Goal: Task Accomplishment & Management: Use online tool/utility

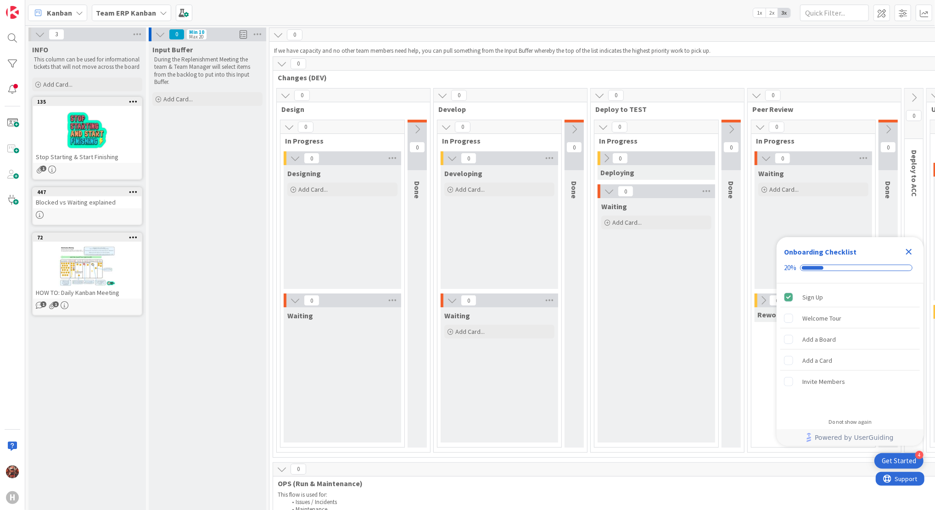
click at [148, 14] on b "Team ERP Kanban" at bounding box center [126, 12] width 60 height 9
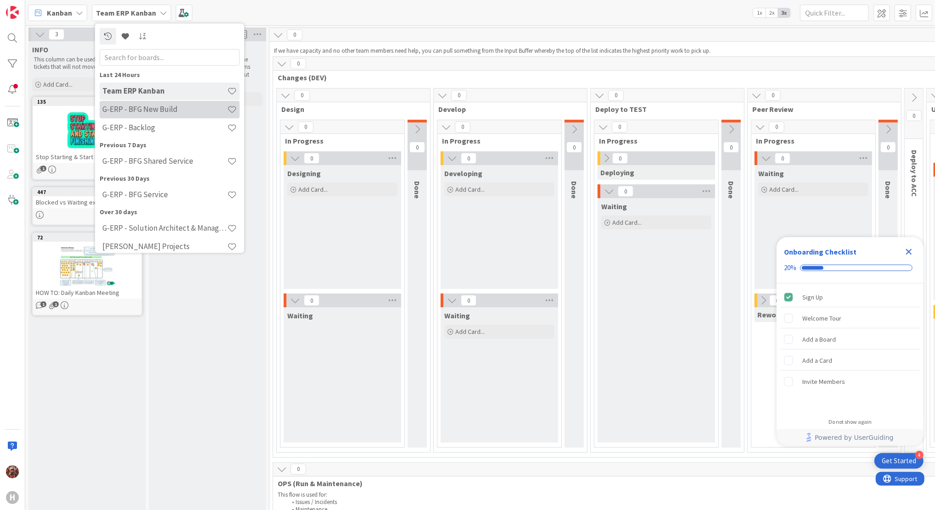
click at [147, 111] on h4 "G-ERP - BFG New Build" at bounding box center [164, 109] width 125 height 9
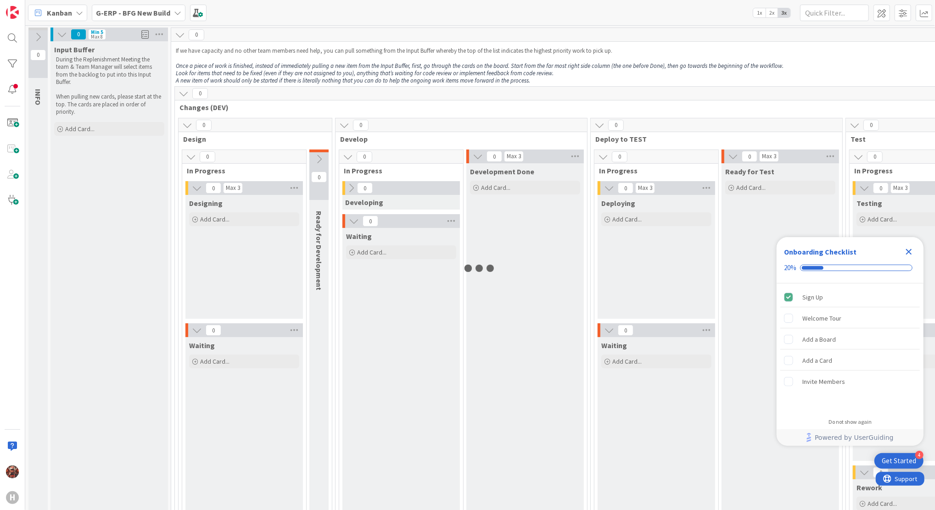
click at [905, 250] on icon "Close Checklist" at bounding box center [908, 251] width 11 height 11
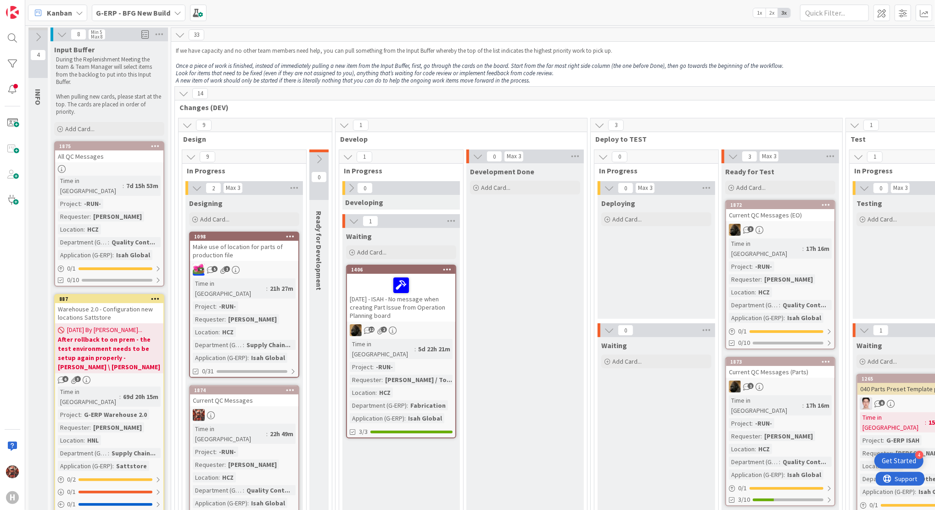
click at [251, 250] on div "Make use of location for parts of production file" at bounding box center [244, 251] width 108 height 20
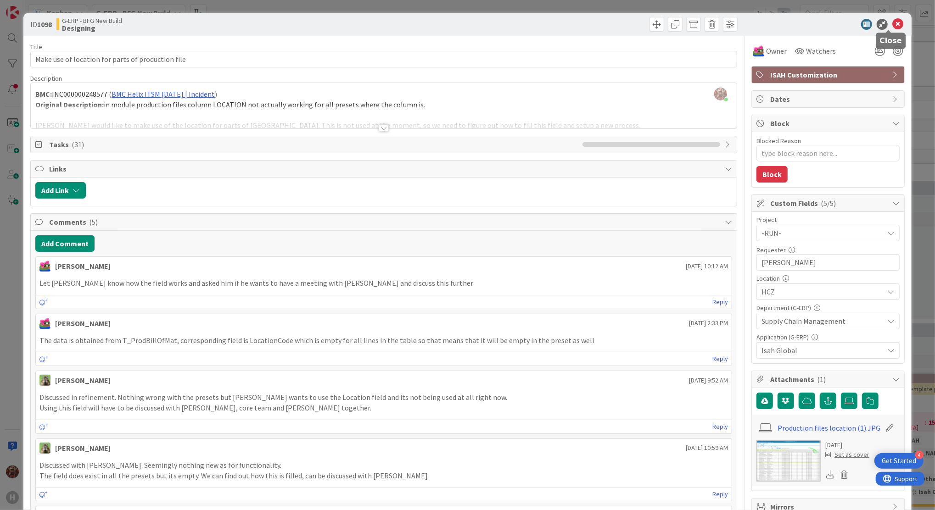
click at [892, 24] on icon at bounding box center [897, 24] width 11 height 11
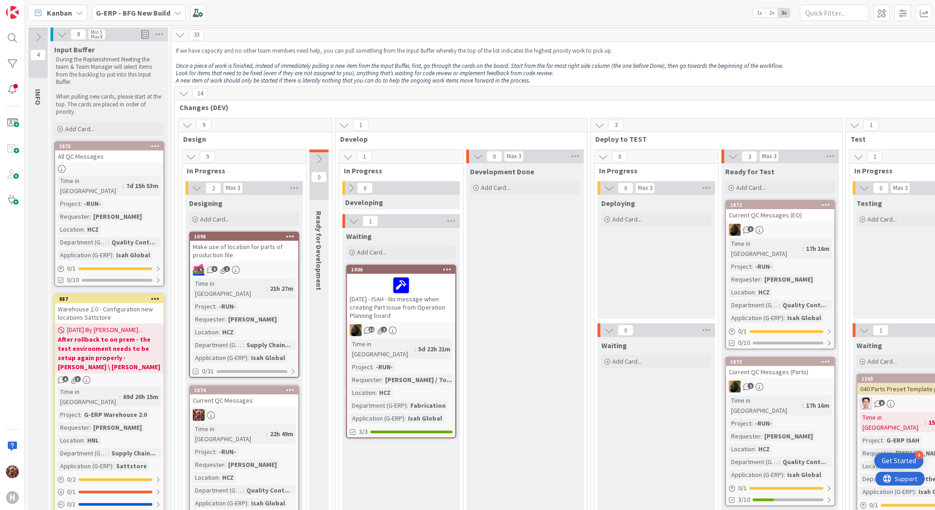
click at [74, 17] on div "Kanban" at bounding box center [57, 13] width 59 height 17
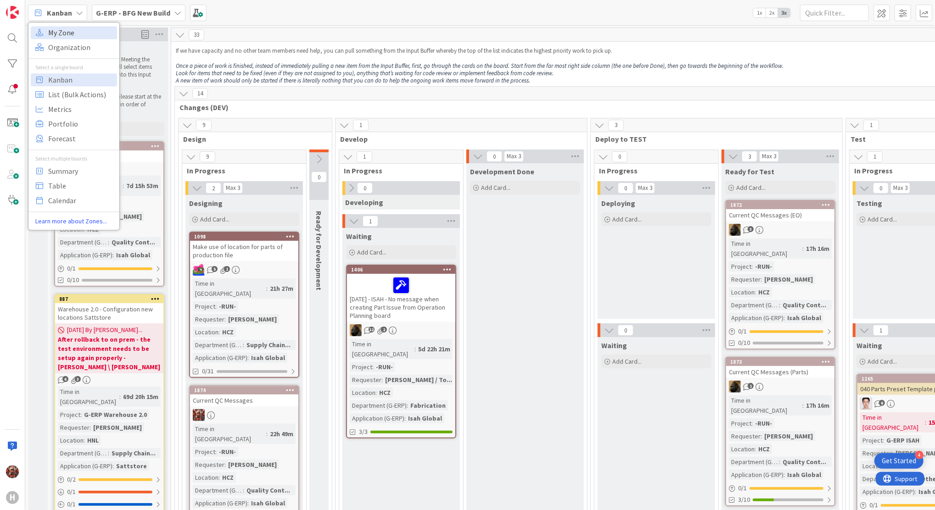
click at [82, 34] on span "My Zone" at bounding box center [81, 33] width 66 height 14
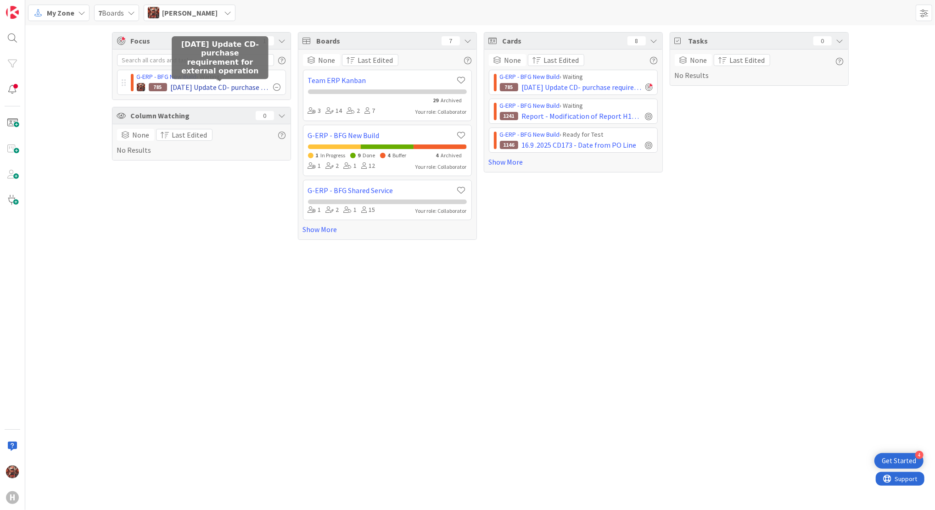
click at [196, 88] on span "16.9.2025 Update CD- purchase requirement for external operation" at bounding box center [220, 87] width 99 height 11
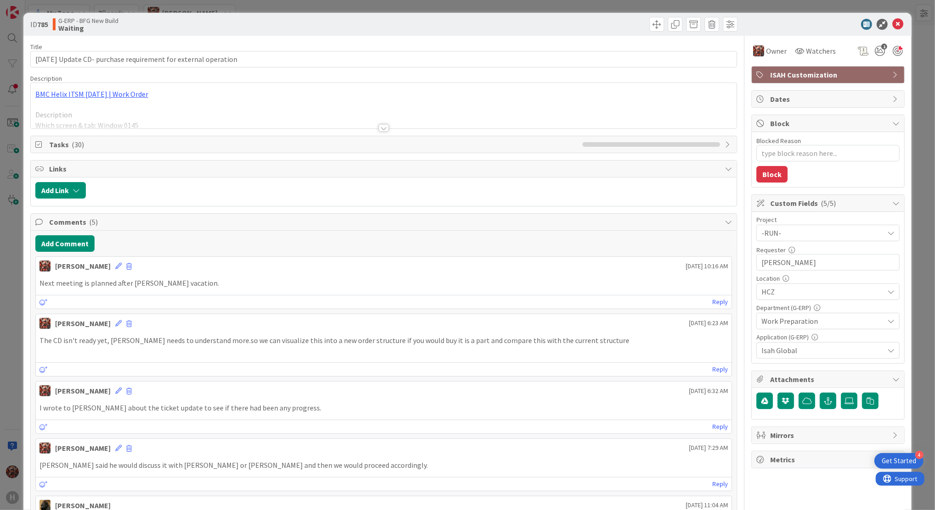
click at [385, 127] on div at bounding box center [384, 116] width 706 height 23
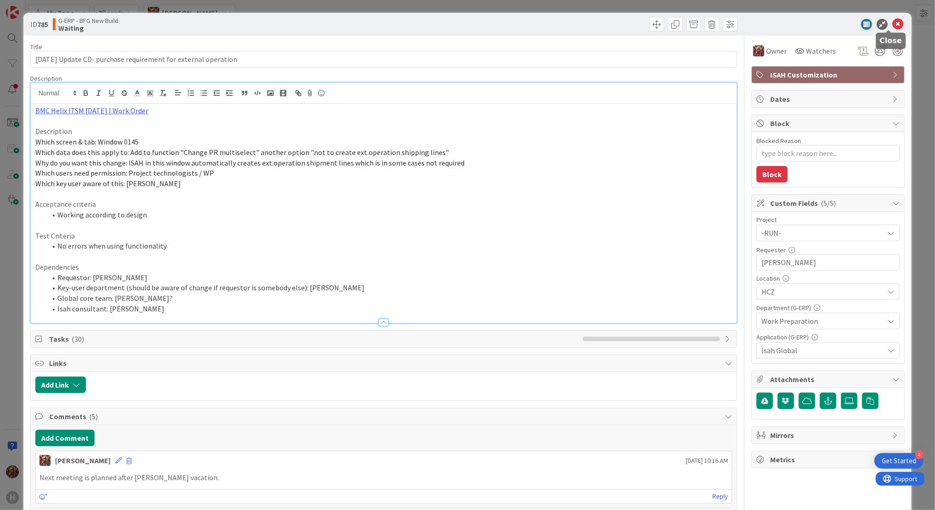
click at [892, 24] on icon at bounding box center [897, 24] width 11 height 11
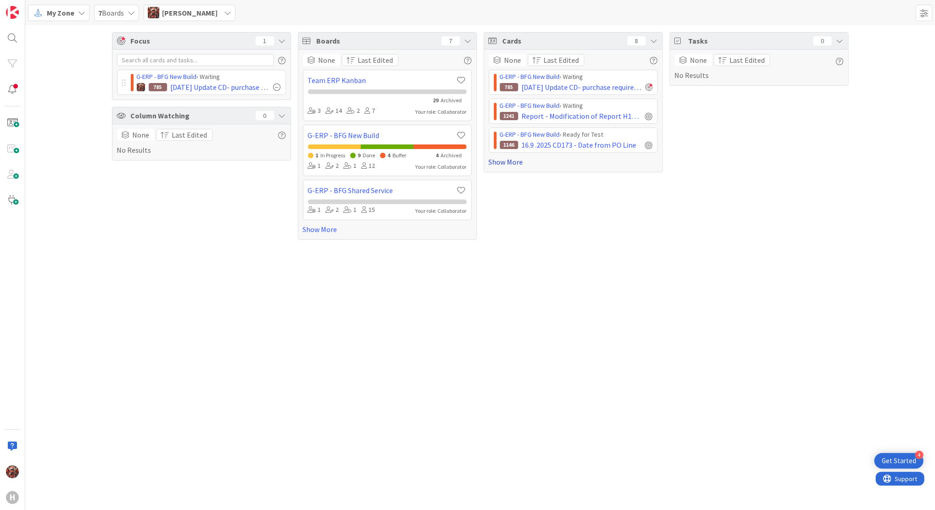
click at [513, 163] on link "Show More" at bounding box center [573, 161] width 169 height 11
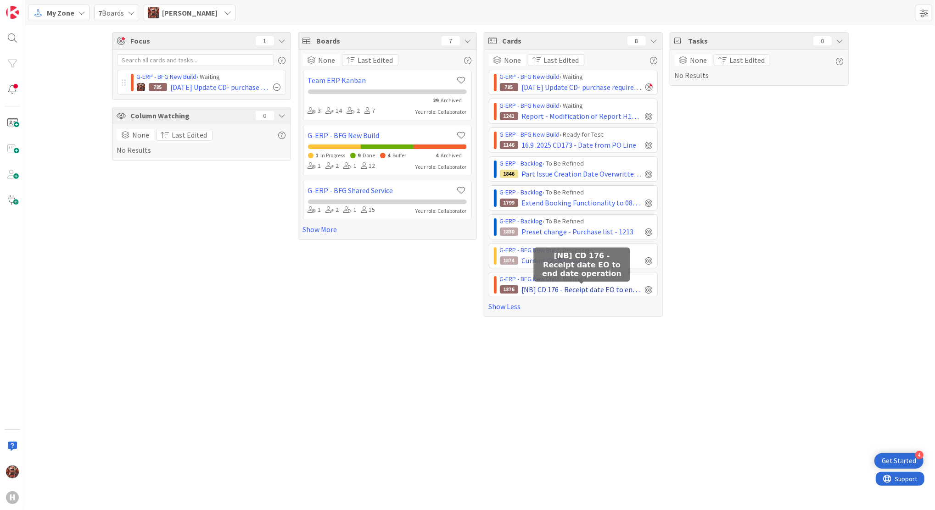
click at [545, 288] on span "[NB] CD 176 - Receipt date EO to end date operation" at bounding box center [582, 289] width 120 height 11
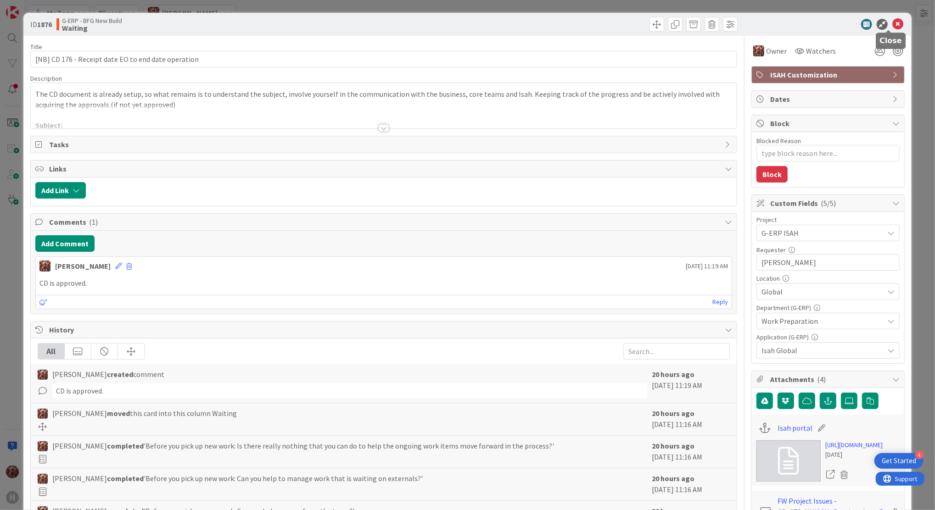
click at [892, 26] on icon at bounding box center [897, 24] width 11 height 11
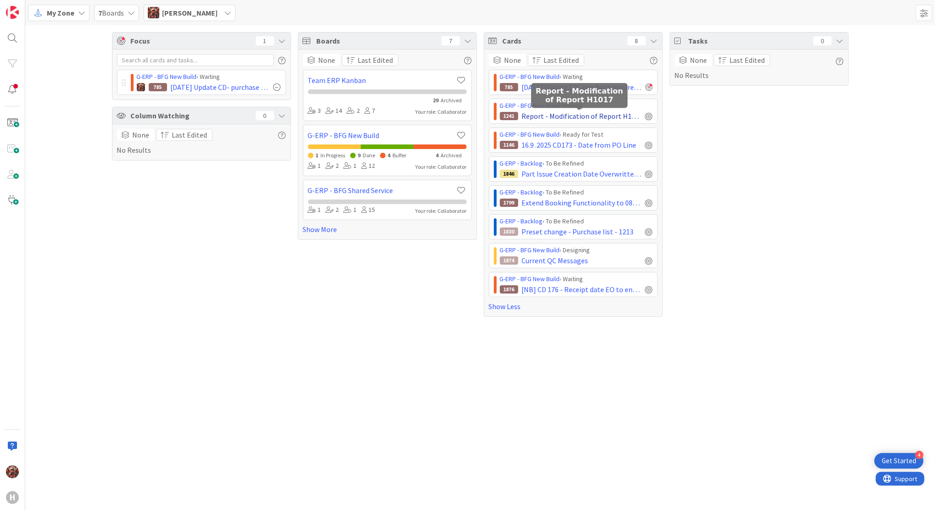
click at [563, 116] on span "Report - Modification of Report H1017" at bounding box center [582, 116] width 120 height 11
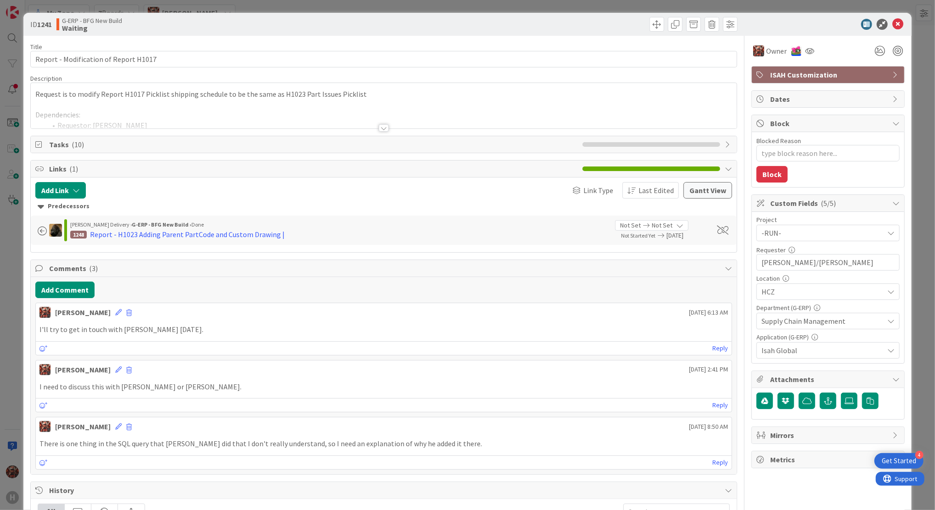
type textarea "x"
click at [62, 288] on button "Add Comment" at bounding box center [64, 290] width 59 height 17
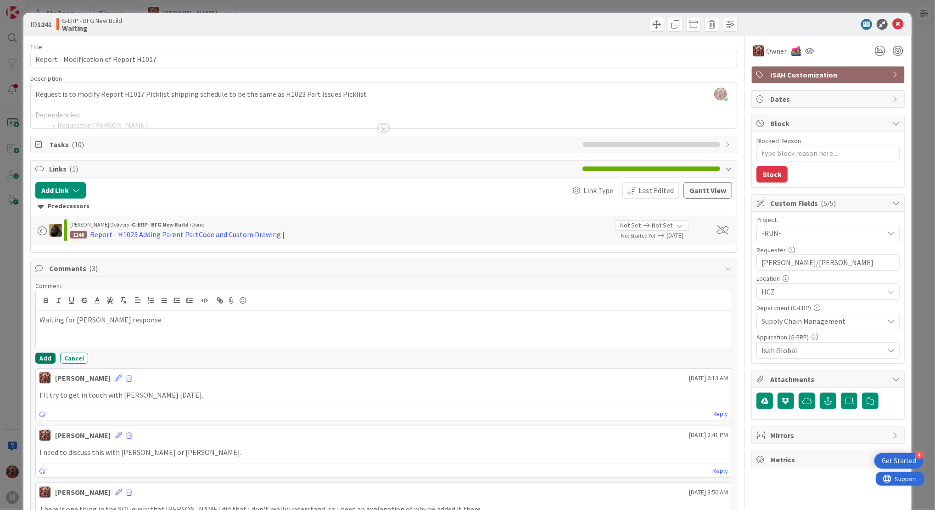
click at [46, 359] on button "Add" at bounding box center [45, 358] width 20 height 11
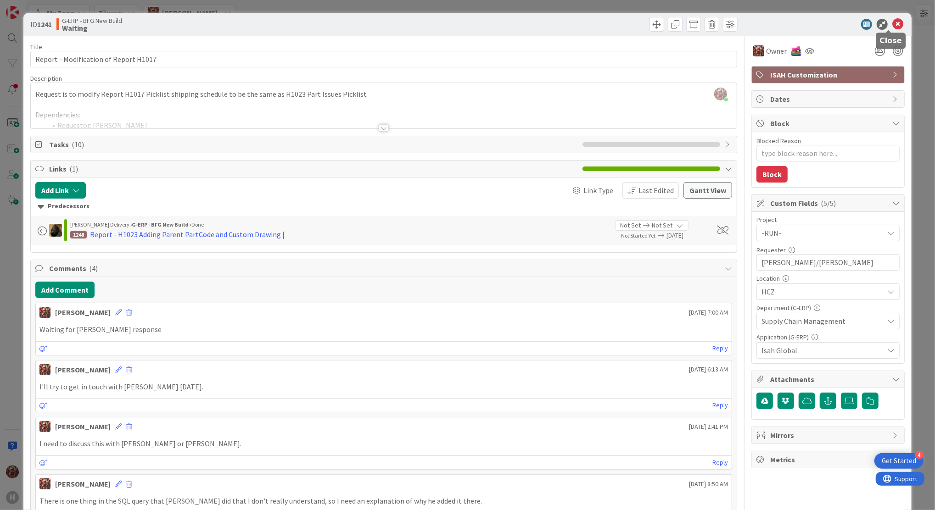
click at [892, 20] on icon at bounding box center [897, 24] width 11 height 11
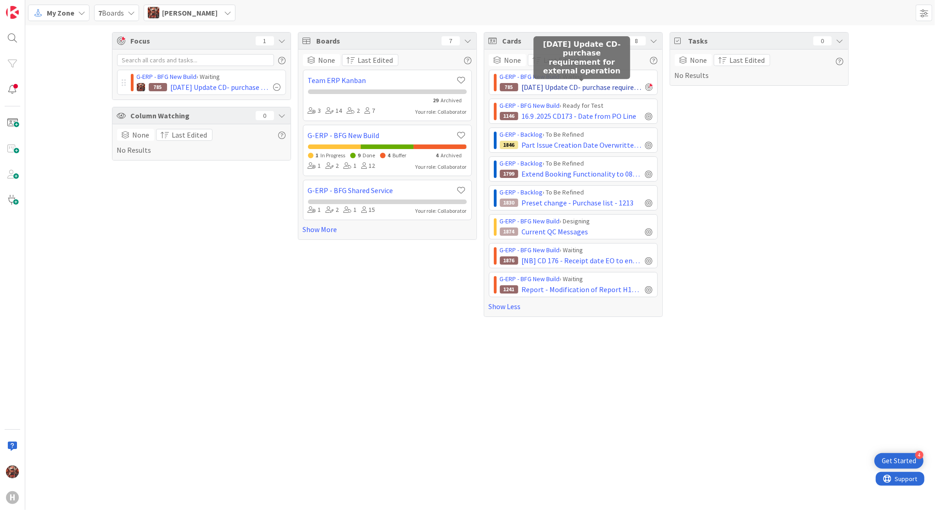
click at [560, 86] on span "16.9.2025 Update CD- purchase requirement for external operation" at bounding box center [582, 87] width 120 height 11
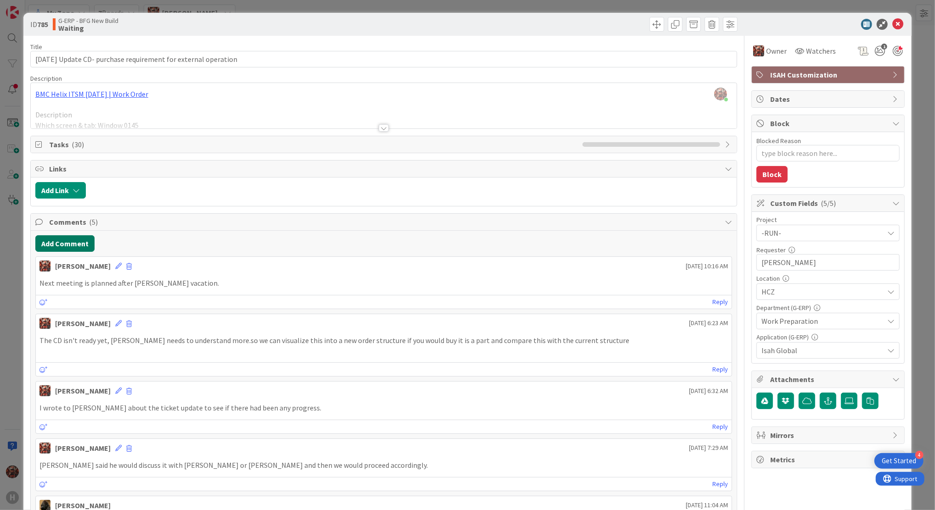
click at [76, 242] on button "Add Comment" at bounding box center [64, 243] width 59 height 17
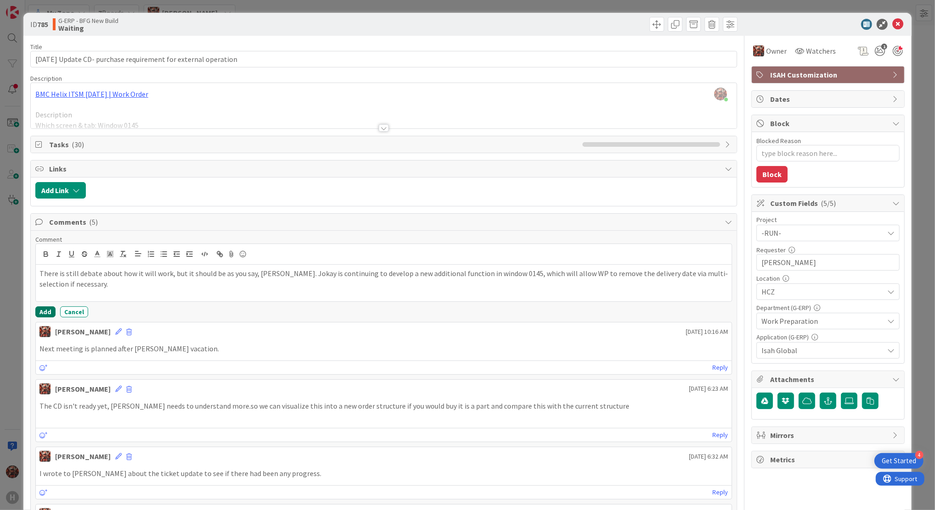
click at [48, 310] on button "Add" at bounding box center [45, 311] width 20 height 11
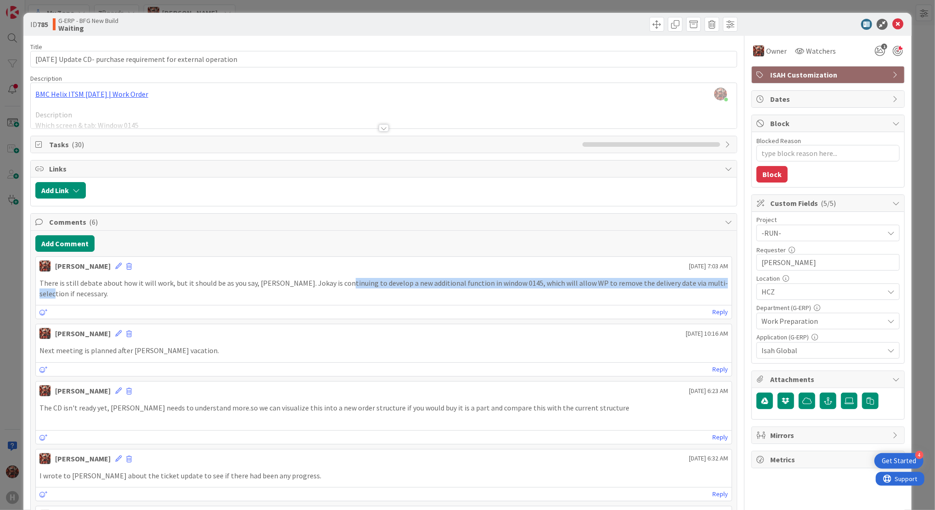
drag, startPoint x: 339, startPoint y: 283, endPoint x: 723, endPoint y: 288, distance: 383.1
click at [723, 288] on div "Josef Kuman September 17 2025 7:03 AM There is still debate about how it will w…" at bounding box center [383, 287] width 696 height 63
copy p "to develop a new additional function in window 0145, which will allow WP to rem…"
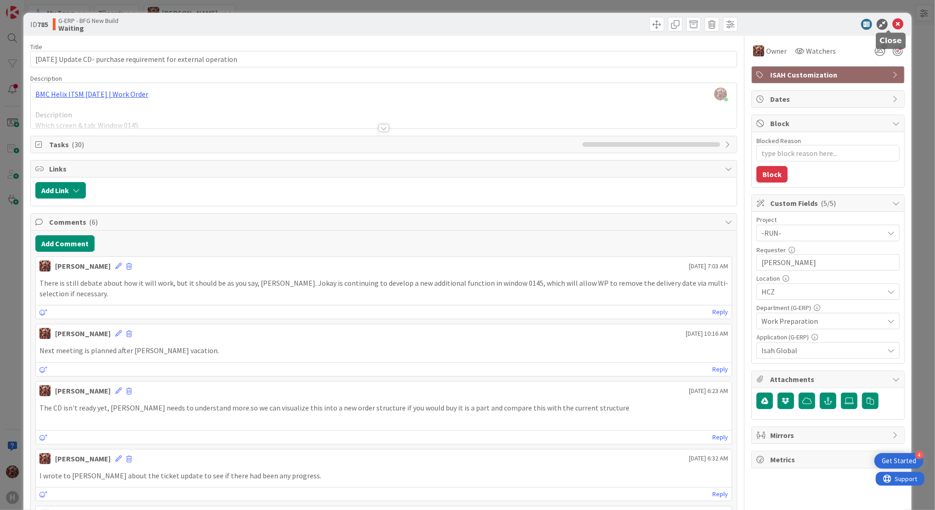
click at [892, 22] on icon at bounding box center [897, 24] width 11 height 11
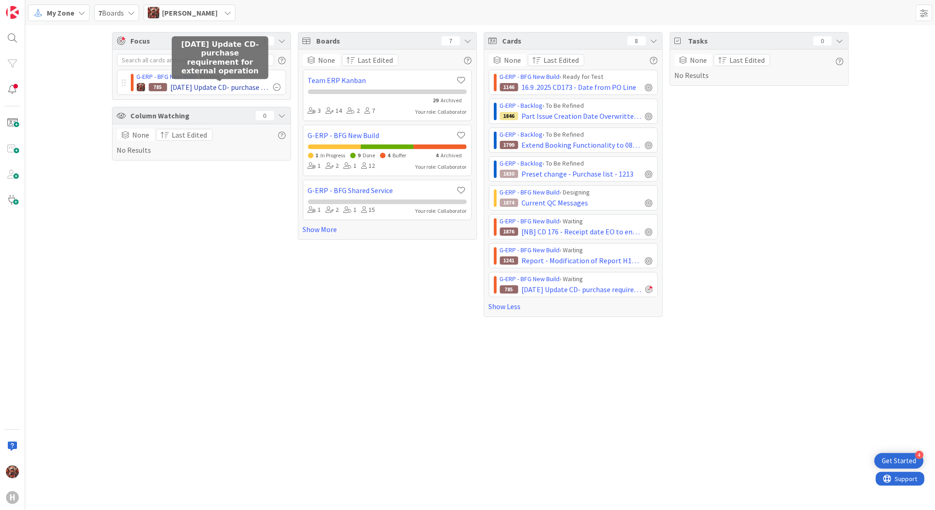
click at [217, 86] on span "16.9.2025 Update CD- purchase requirement for external operation" at bounding box center [220, 87] width 99 height 11
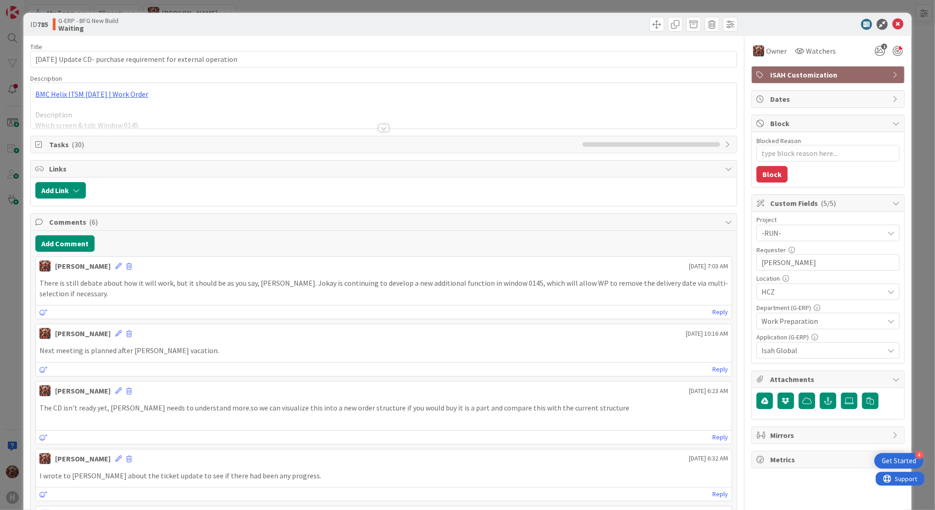
type textarea "x"
click at [42, 60] on input "16.9.2025 Update CD- purchase requirement for external operation" at bounding box center [383, 59] width 706 height 17
type input "1.9.2025 Update CD- purchase requirement for external operation"
type textarea "x"
type input "13.9.2025 Update CD- purchase requirement for external operation"
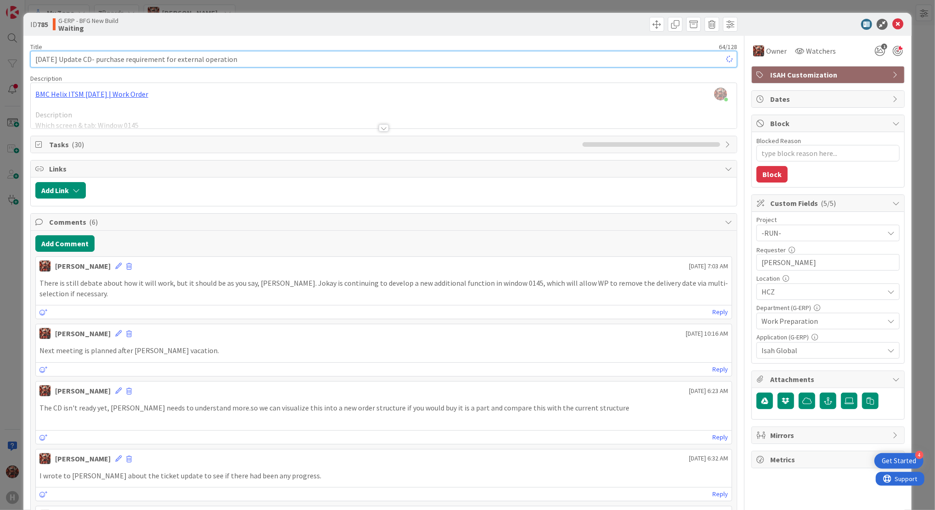
type textarea "x"
type input "23.9.2025 Update CD- purchase requirement for external operation"
type textarea "x"
click at [64, 58] on input "23.9.2025 Update CD- purchase requirement for external operation" at bounding box center [383, 59] width 706 height 17
type input "23.9.2025 Update CD- purchase requirement for external operation"
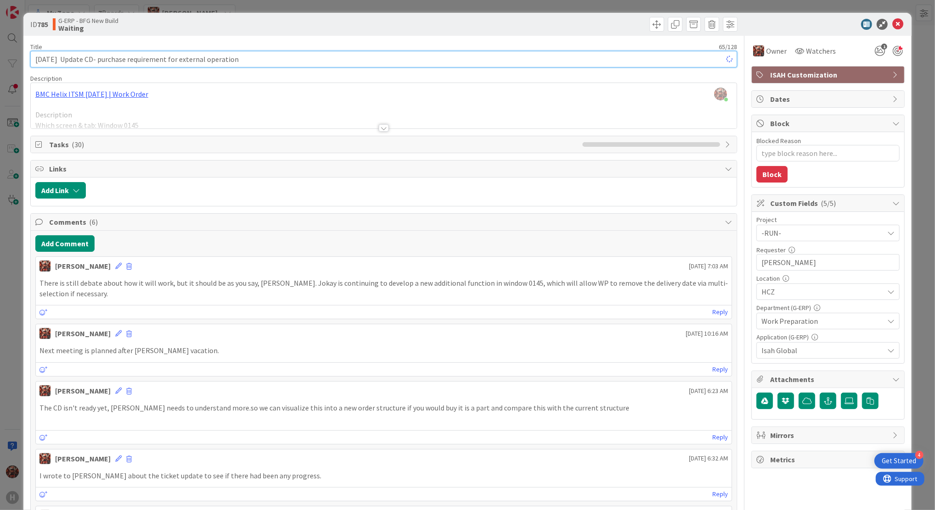
type textarea "x"
type input "23.9.2025 13: Update CD- purchase requirement for external operation"
type textarea "x"
type input "23.9.2025 13:00 Update CD- purchase requirement for external operation"
type textarea "x"
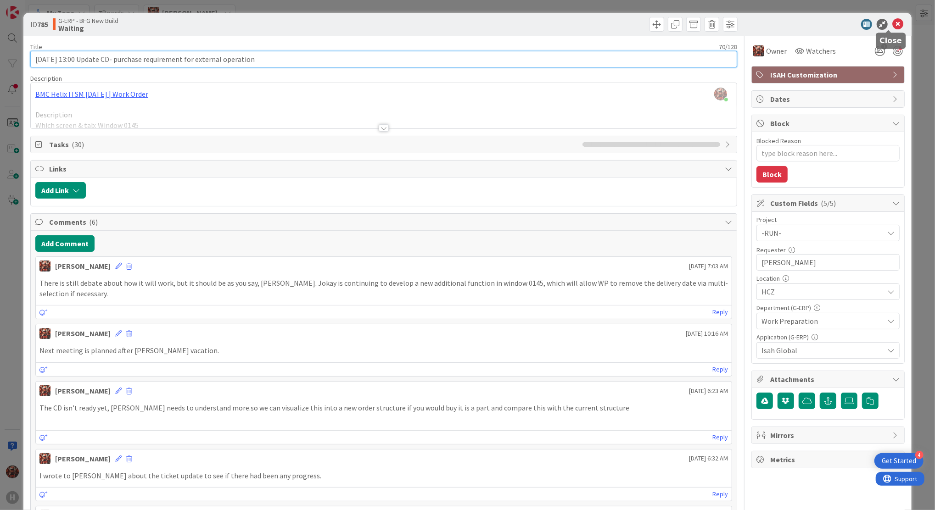
type input "23.9.2025 13:00 Update CD- purchase requirement for external operation"
click at [892, 23] on icon at bounding box center [897, 24] width 11 height 11
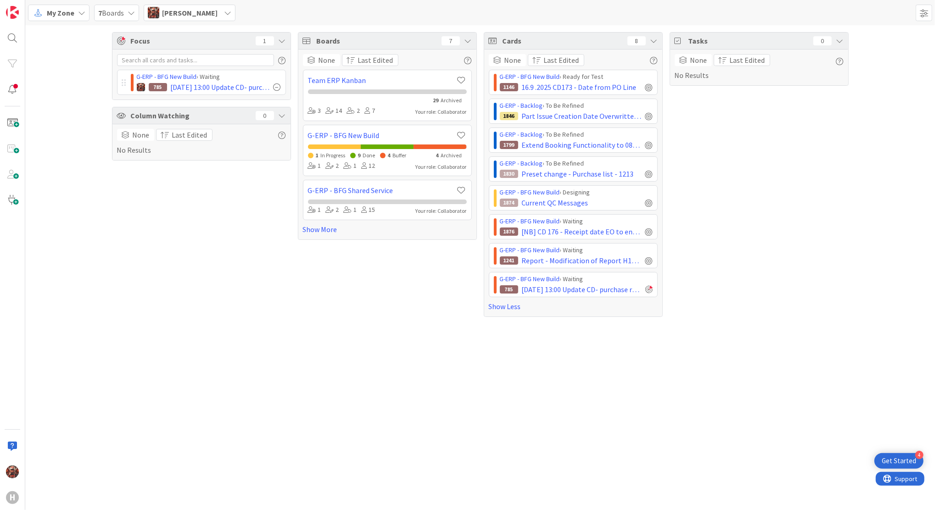
click at [65, 13] on span "My Zone" at bounding box center [61, 12] width 28 height 11
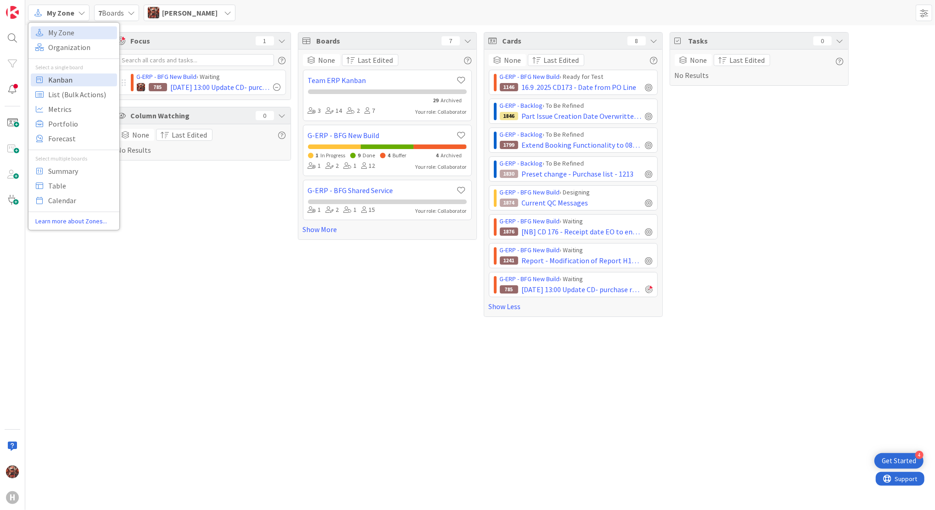
click at [71, 78] on span "Kanban" at bounding box center [81, 80] width 66 height 14
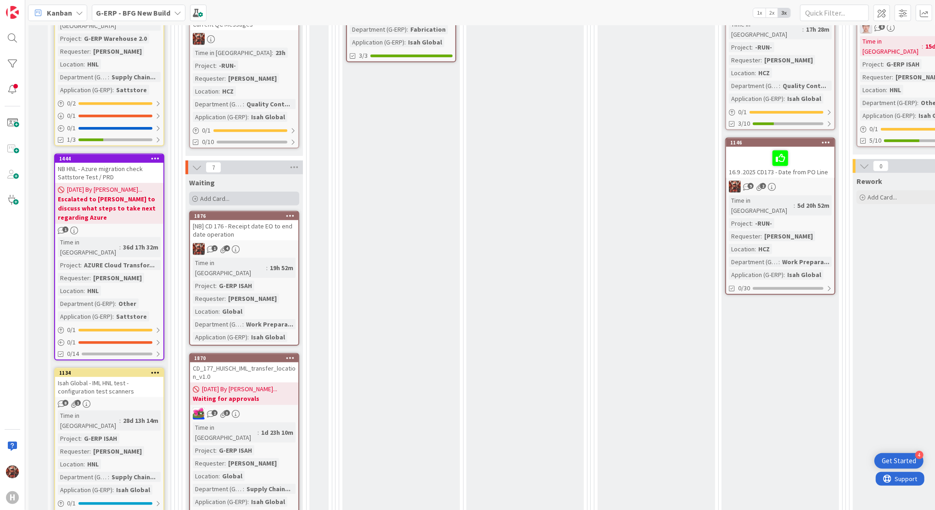
scroll to position [306, 0]
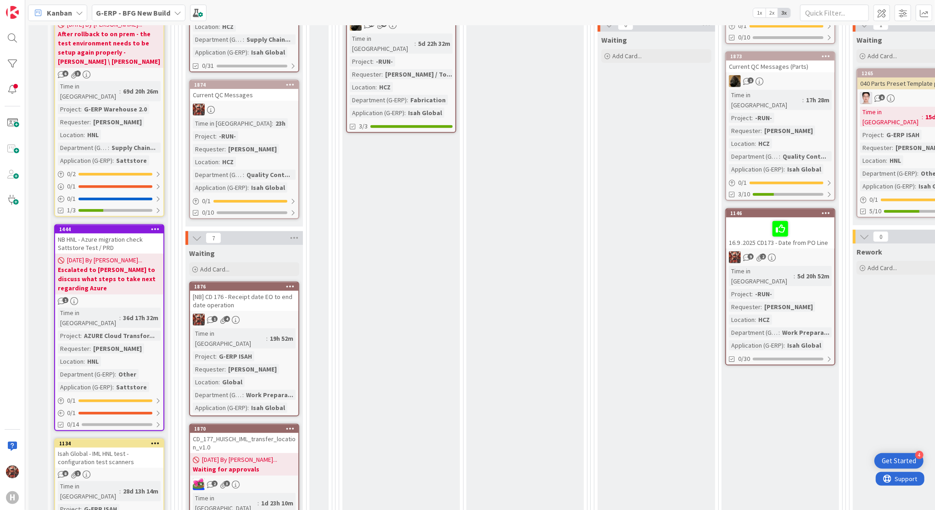
click at [251, 291] on div "[NB] CD 176 - Receipt date EO to end date operation" at bounding box center [244, 301] width 108 height 20
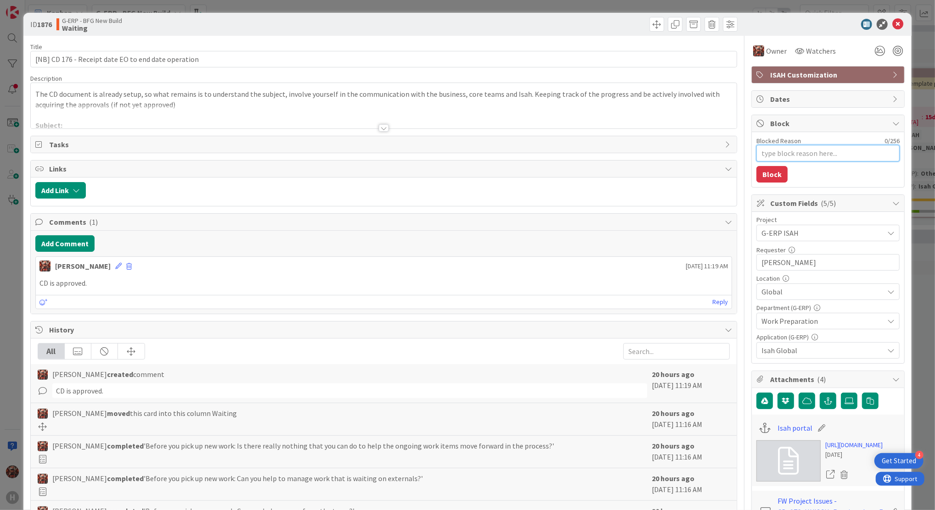
click at [784, 154] on textarea "Blocked Reason" at bounding box center [827, 153] width 143 height 17
click at [894, 23] on div at bounding box center [823, 24] width 162 height 11
click at [892, 22] on icon at bounding box center [897, 24] width 11 height 11
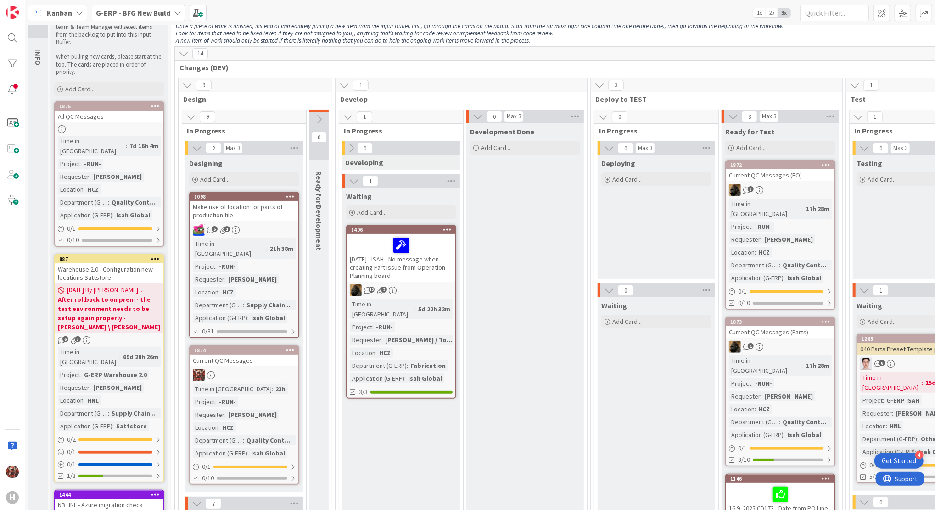
scroll to position [61, 0]
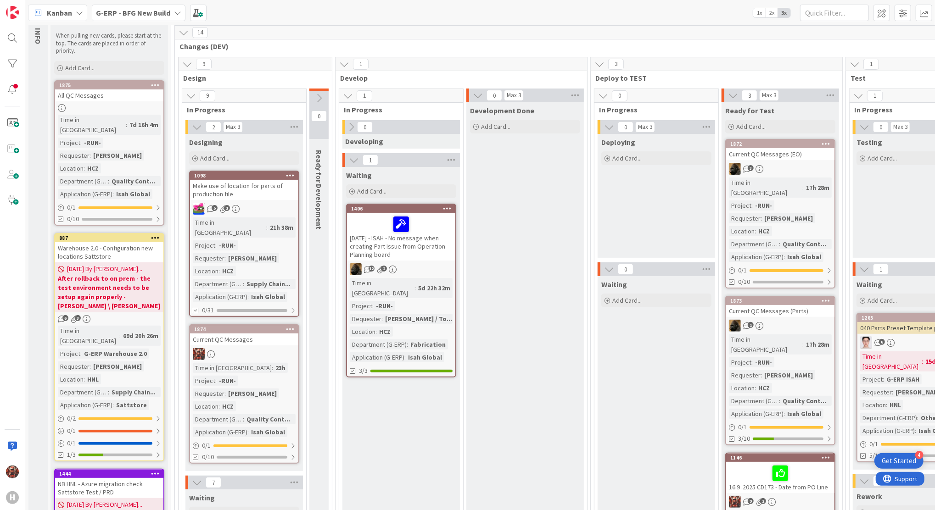
click at [782, 153] on div "Current QC Messages (EO)" at bounding box center [780, 154] width 108 height 12
click at [784, 305] on div "Current QC Messages (Parts)" at bounding box center [780, 311] width 108 height 12
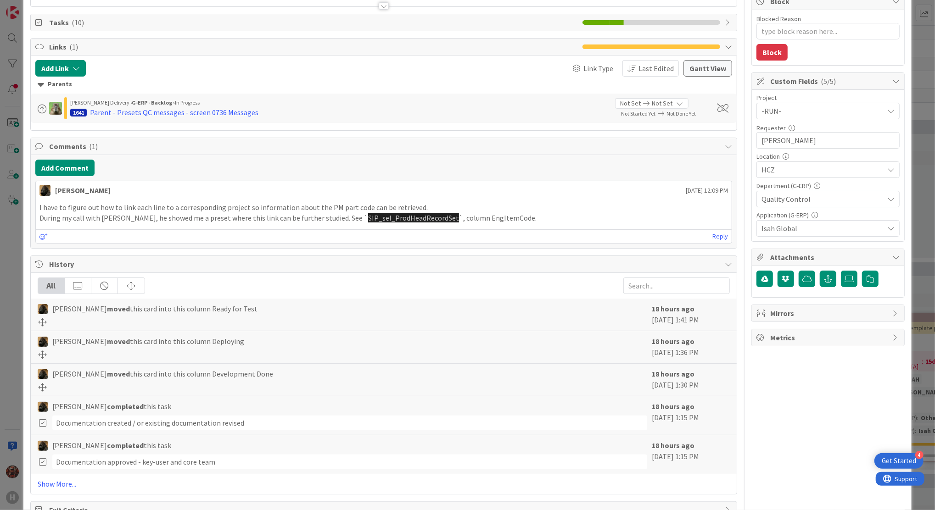
scroll to position [151, 0]
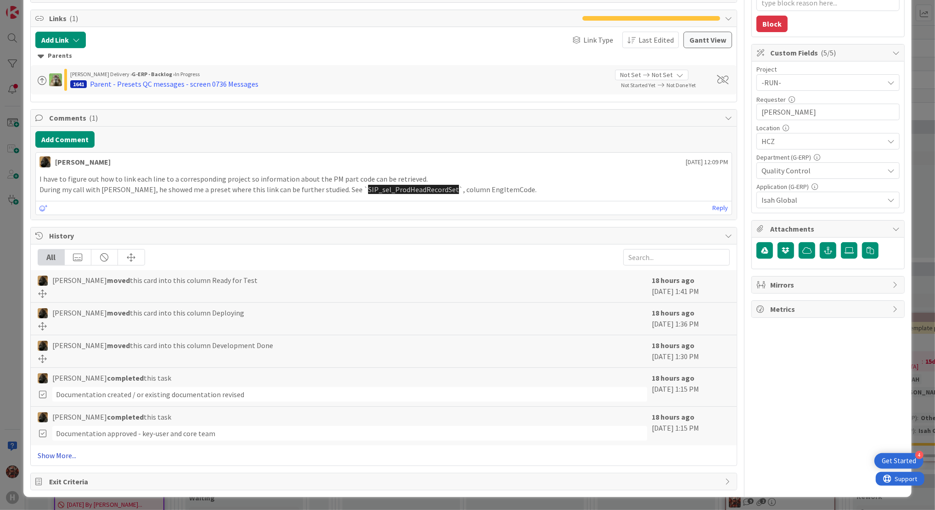
click at [44, 456] on link "Show More..." at bounding box center [384, 455] width 692 height 11
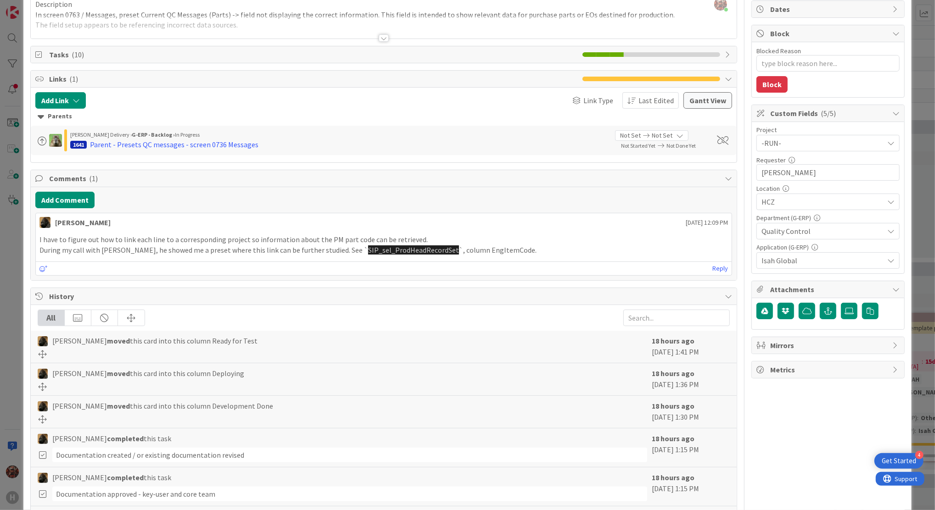
scroll to position [0, 0]
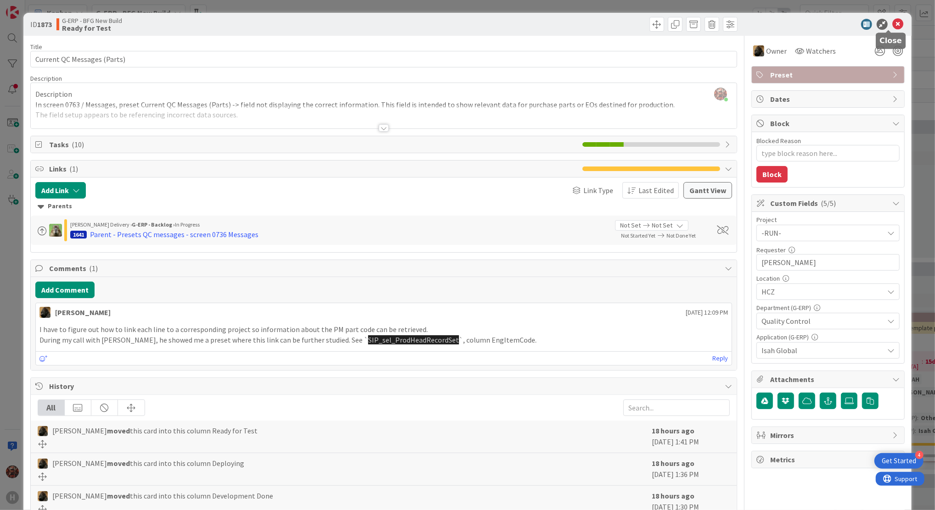
click at [892, 19] on icon at bounding box center [897, 24] width 11 height 11
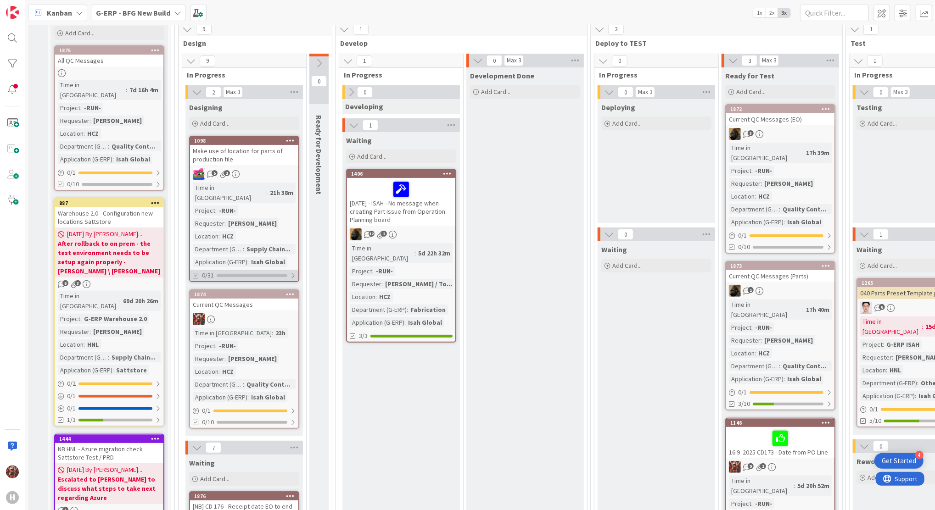
scroll to position [122, 0]
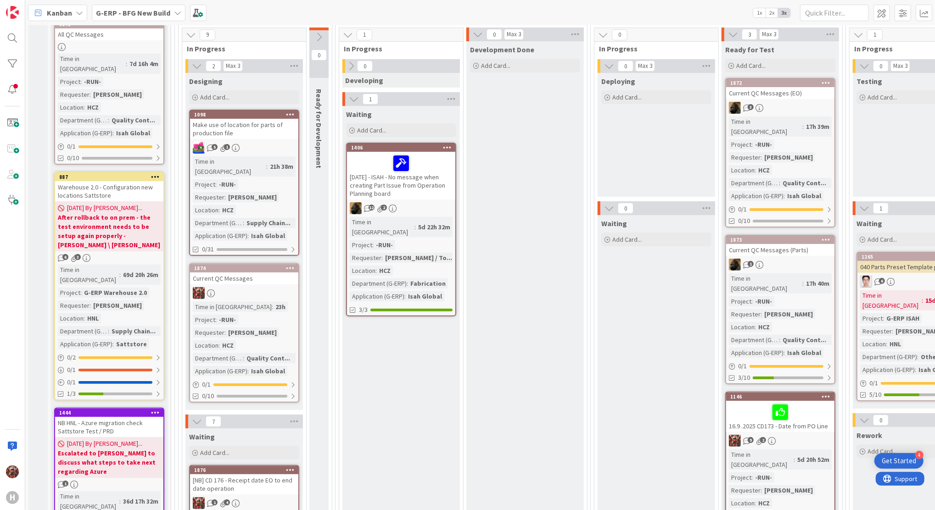
click at [800, 244] on div "Current QC Messages (Parts)" at bounding box center [780, 250] width 108 height 12
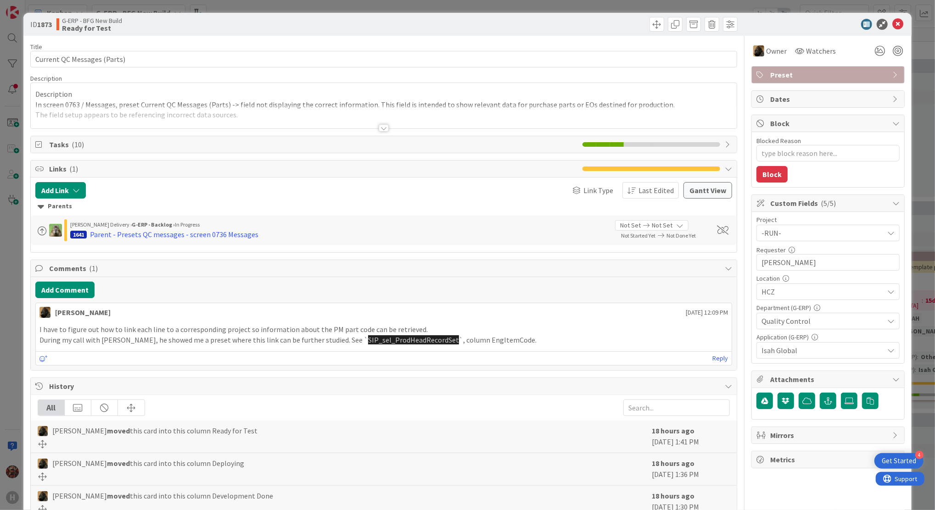
click at [382, 126] on div at bounding box center [383, 127] width 10 height 7
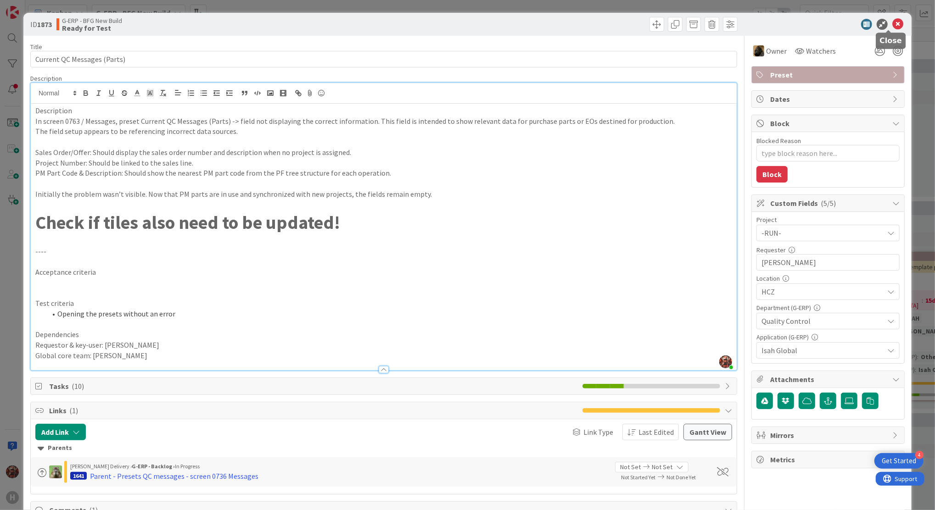
click at [892, 24] on icon at bounding box center [897, 24] width 11 height 11
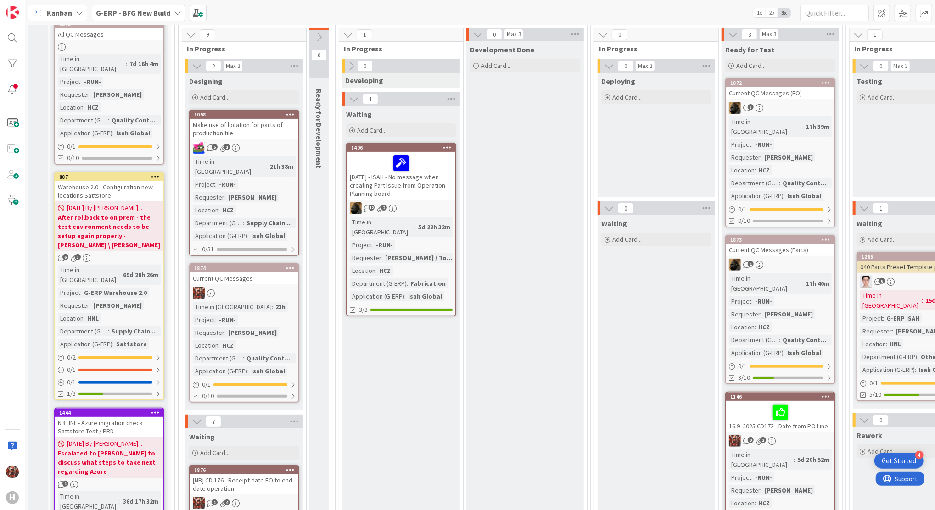
click at [232, 273] on div "Current QC Messages" at bounding box center [244, 279] width 108 height 12
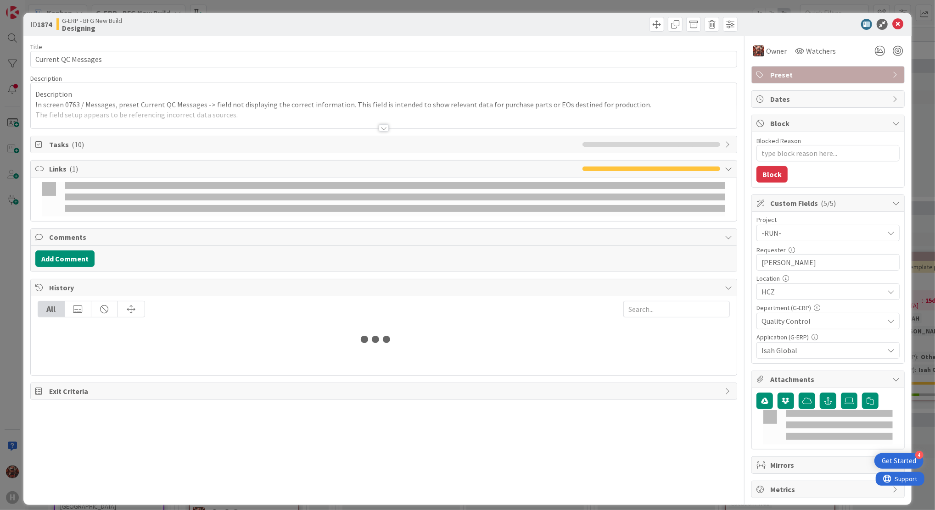
type textarea "x"
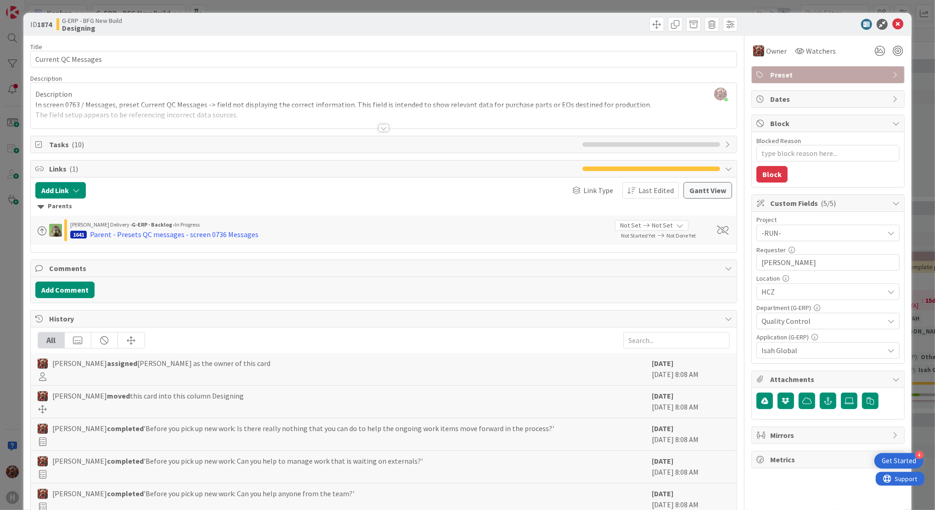
click at [378, 125] on div at bounding box center [383, 127] width 10 height 7
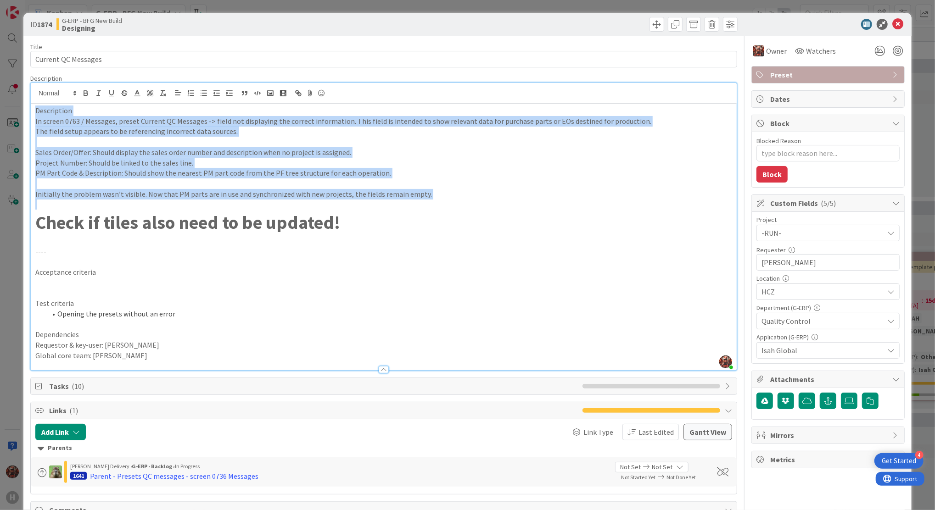
drag, startPoint x: 35, startPoint y: 110, endPoint x: 454, endPoint y: 199, distance: 428.7
click at [454, 199] on div "Description In screen 0763 / Messages, preset Current QC Messages -> field not …" at bounding box center [384, 237] width 706 height 267
copy div "Description In screen 0763 / Messages, preset Current QC Messages -> field not …"
click at [485, 171] on p "PM Part Code & Description: Should show the nearest PM part code from the PF tr…" at bounding box center [383, 173] width 696 height 11
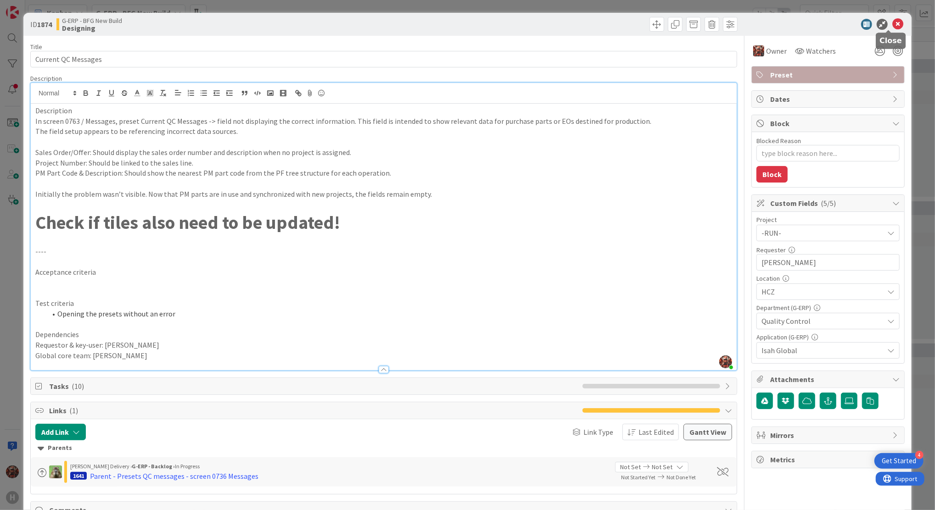
click at [892, 23] on icon at bounding box center [897, 24] width 11 height 11
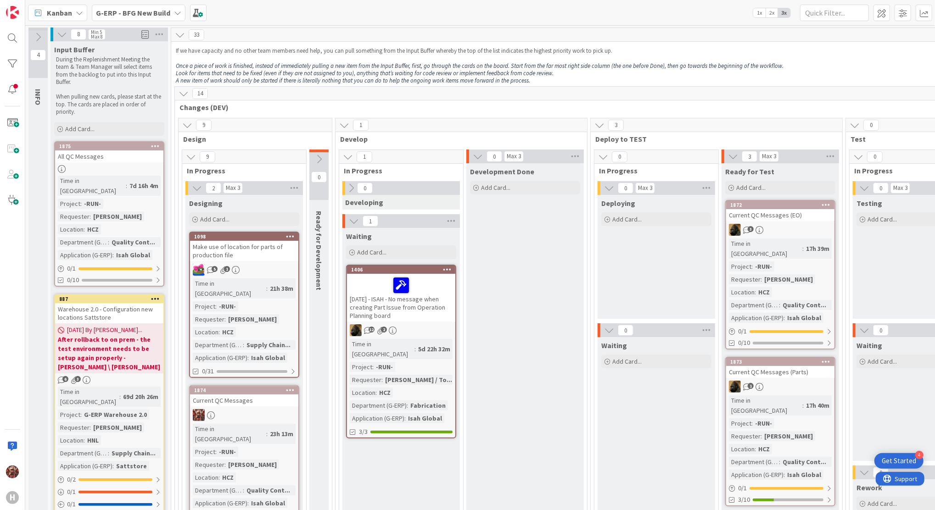
click at [63, 9] on span "Kanban" at bounding box center [59, 12] width 25 height 11
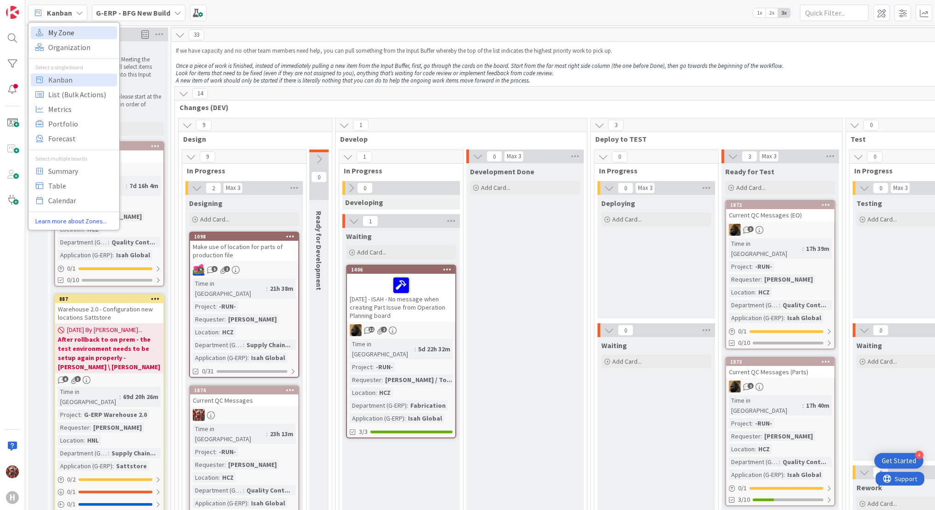
click at [69, 32] on span "My Zone" at bounding box center [81, 33] width 66 height 14
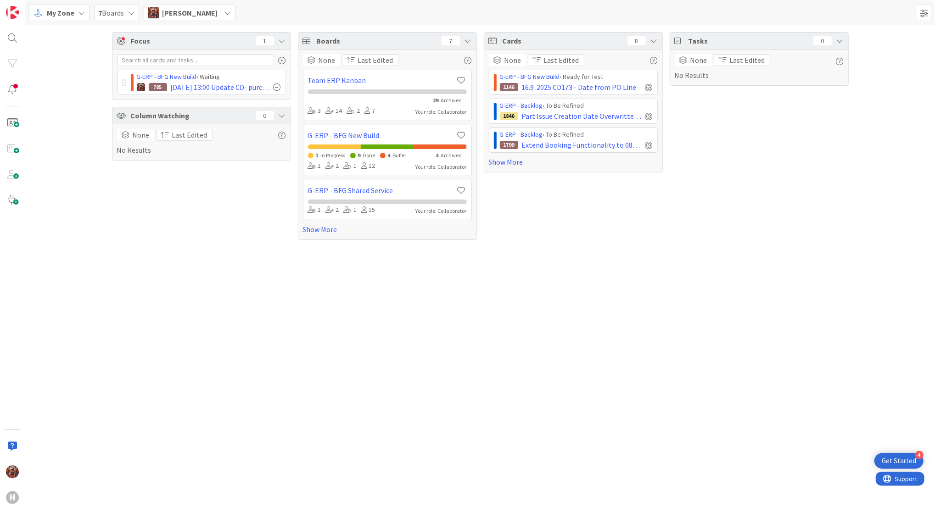
click at [124, 39] on icon at bounding box center [121, 41] width 9 height 8
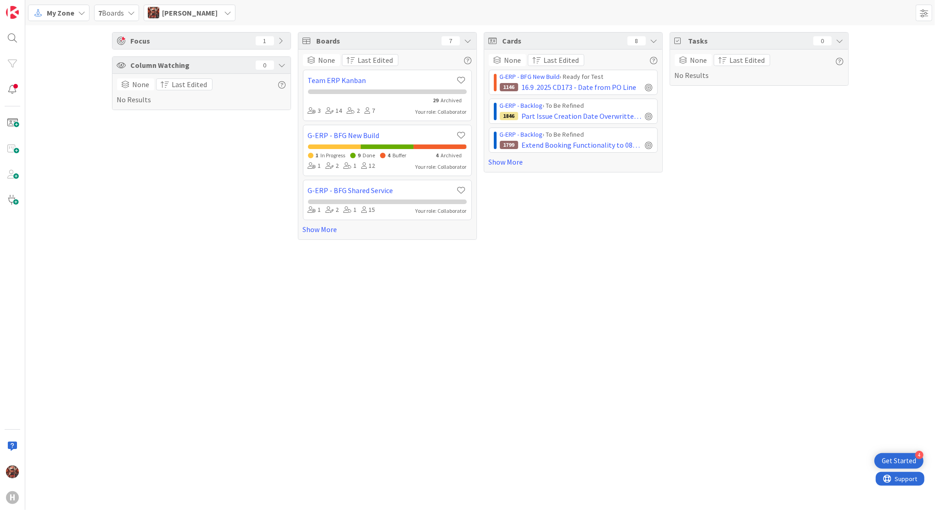
click at [124, 39] on icon at bounding box center [121, 41] width 9 height 8
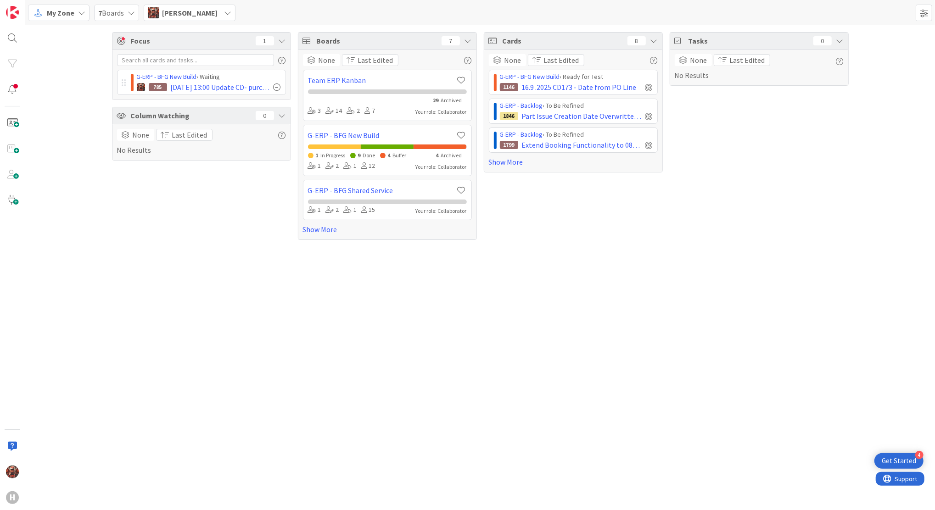
click at [71, 72] on div "Focus 1 G-ERP - BFG New Build › Waiting 785 23.9.2025 13:00 Update CD- purchase…" at bounding box center [479, 136] width 909 height 222
click at [507, 160] on link "Show More" at bounding box center [573, 161] width 169 height 11
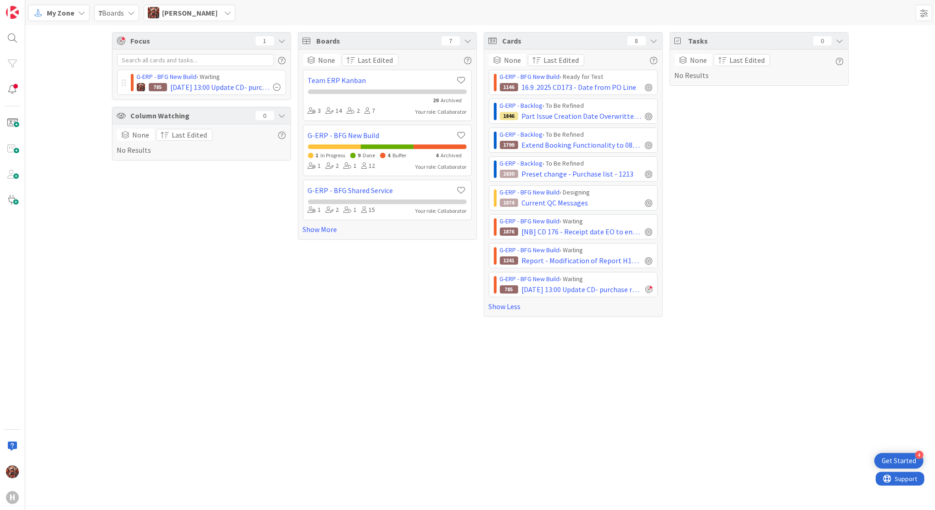
click at [417, 242] on div "Boards 7 None Last Edited Team ERP Kanban 29 Archived 3 14 2 7 Your role: Colla…" at bounding box center [387, 174] width 179 height 285
click at [67, 12] on span "My Zone" at bounding box center [61, 12] width 28 height 11
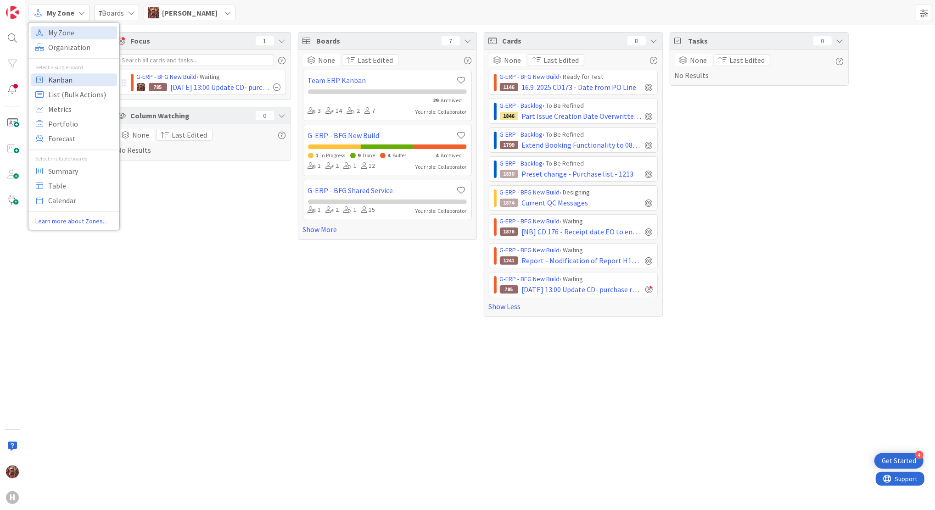
click at [71, 81] on span "Kanban" at bounding box center [81, 80] width 66 height 14
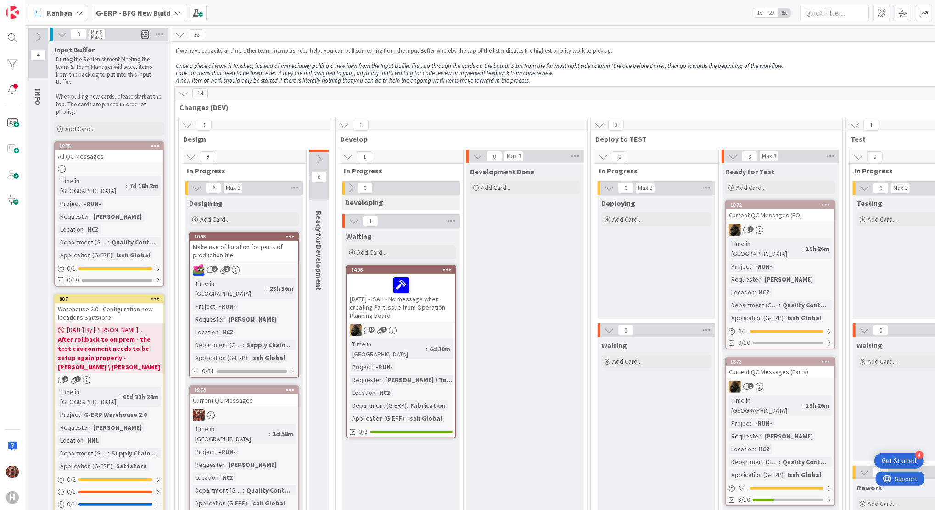
click at [607, 348] on span "Waiting" at bounding box center [614, 345] width 26 height 9
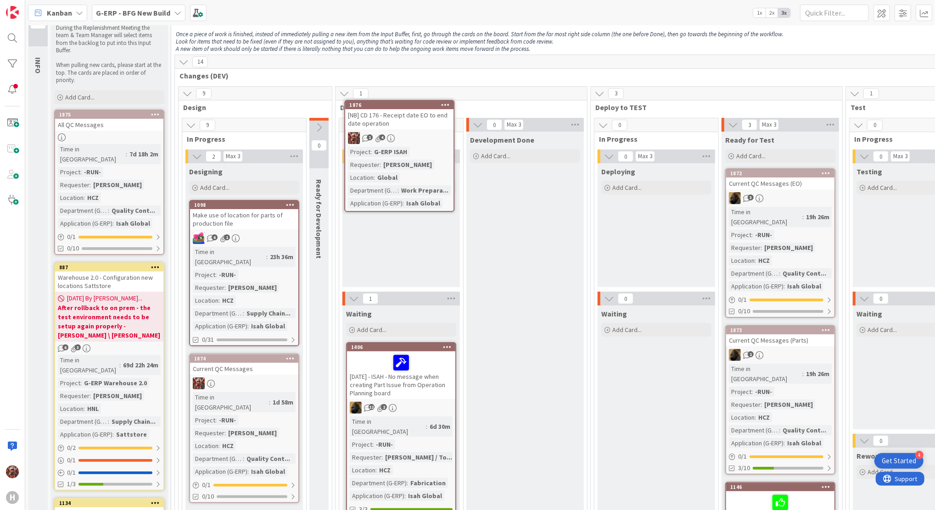
scroll to position [24, 0]
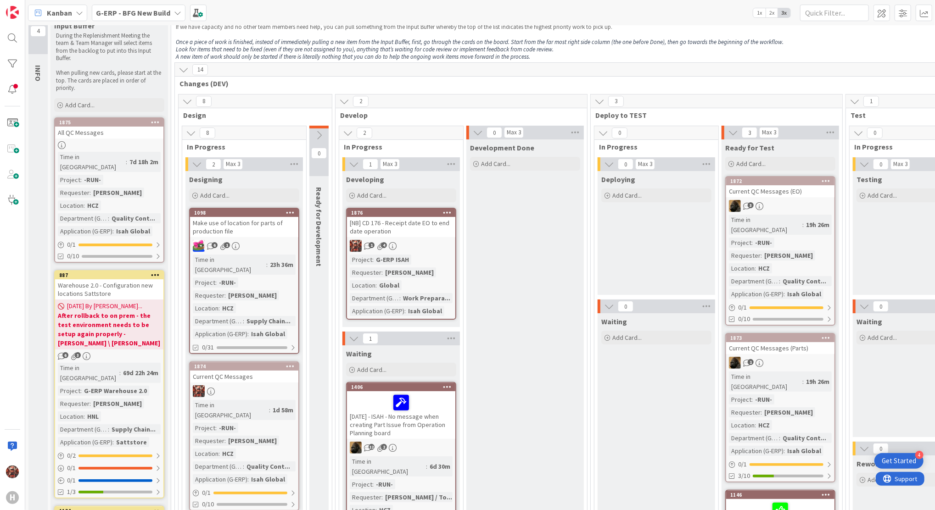
click at [655, 169] on div "0 Max 3" at bounding box center [655, 164] width 117 height 14
click at [374, 224] on div "[NB] CD 176 - Receipt date EO to end date operation" at bounding box center [401, 227] width 108 height 20
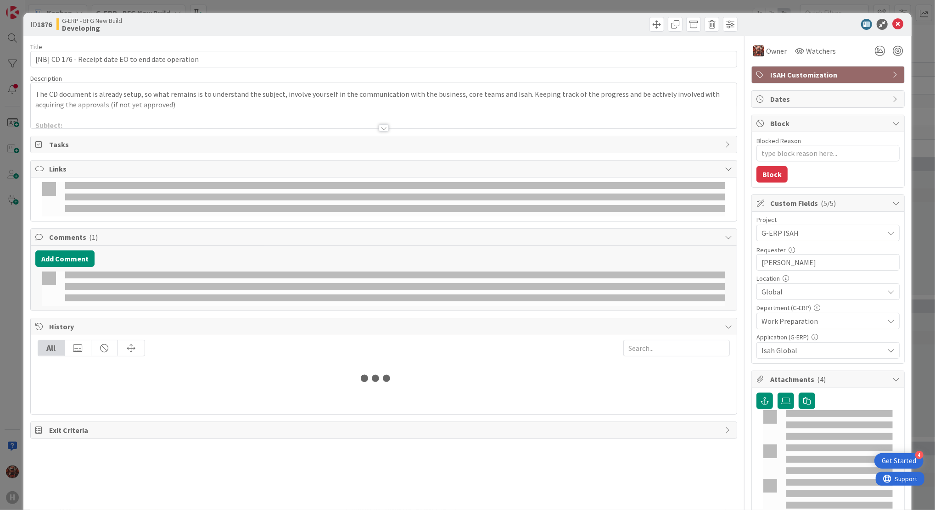
type textarea "x"
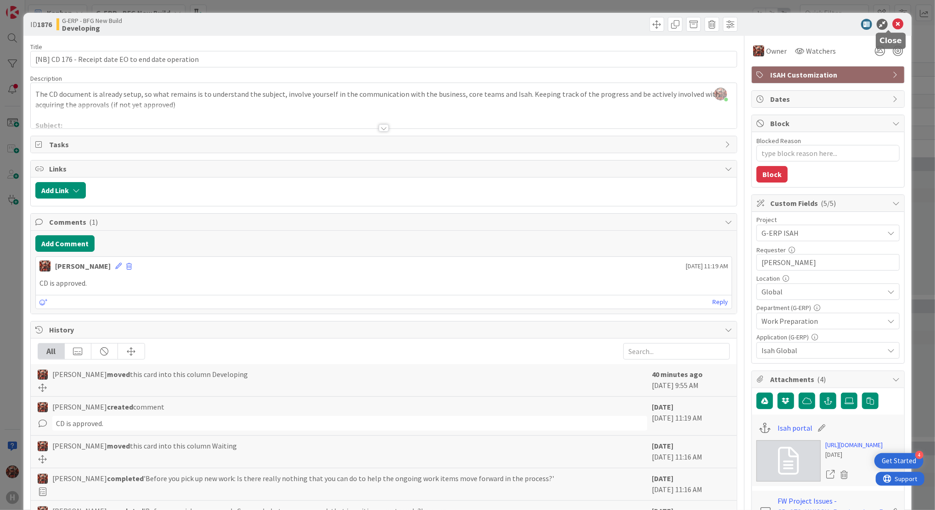
click at [892, 25] on icon at bounding box center [897, 24] width 11 height 11
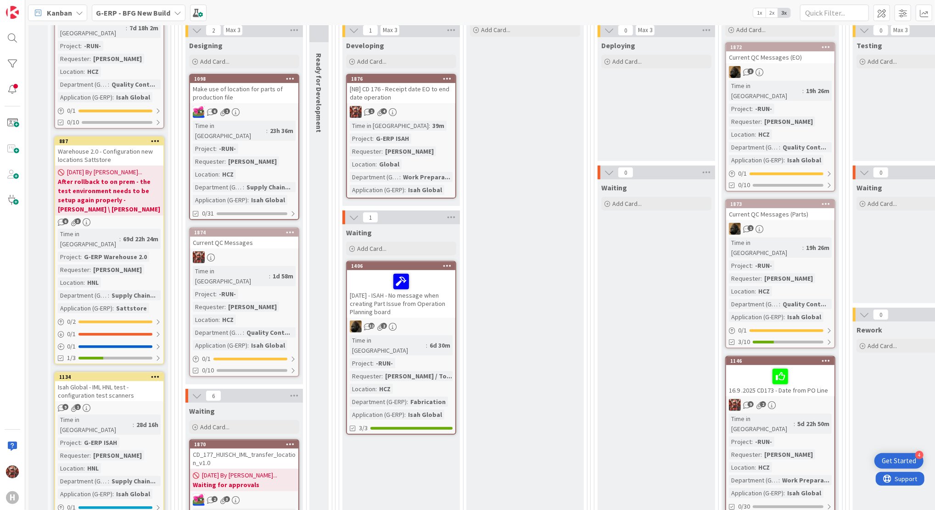
scroll to position [154, 0]
